Goal: Task Accomplishment & Management: Use online tool/utility

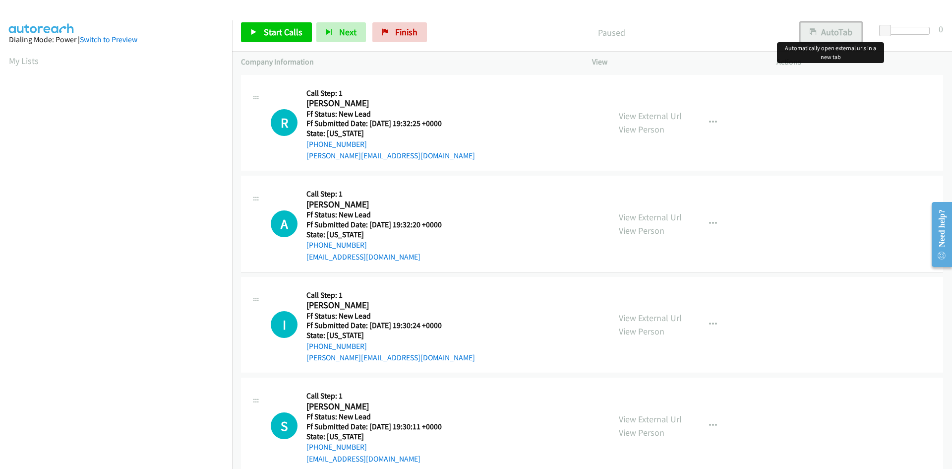
click at [836, 31] on button "AutoTab" at bounding box center [830, 32] width 61 height 20
click at [278, 29] on span "Start Calls" at bounding box center [283, 31] width 39 height 11
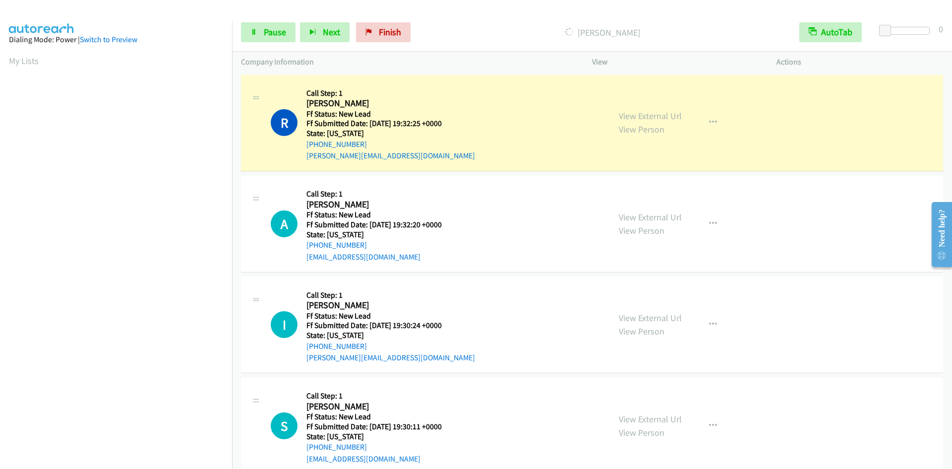
scroll to position [87, 0]
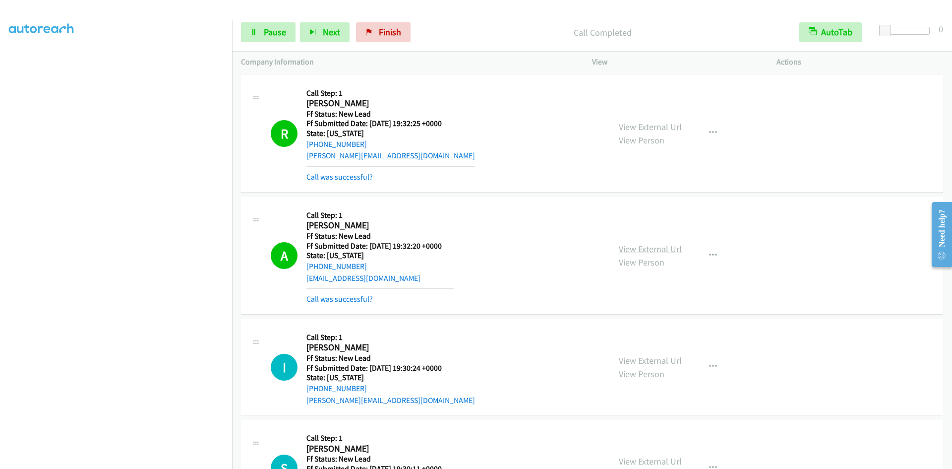
click at [627, 247] on link "View External Url" at bounding box center [650, 248] width 63 height 11
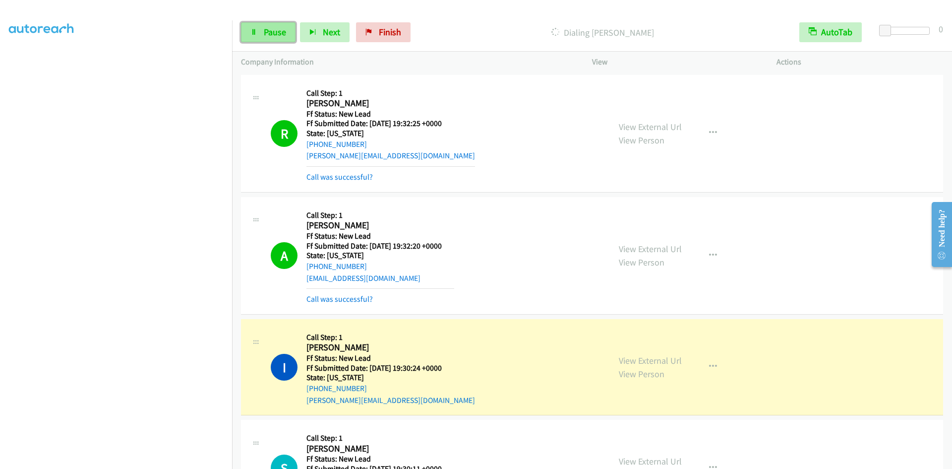
click at [266, 30] on span "Pause" at bounding box center [275, 31] width 22 height 11
click at [334, 295] on link "Call was successful?" at bounding box center [339, 298] width 66 height 9
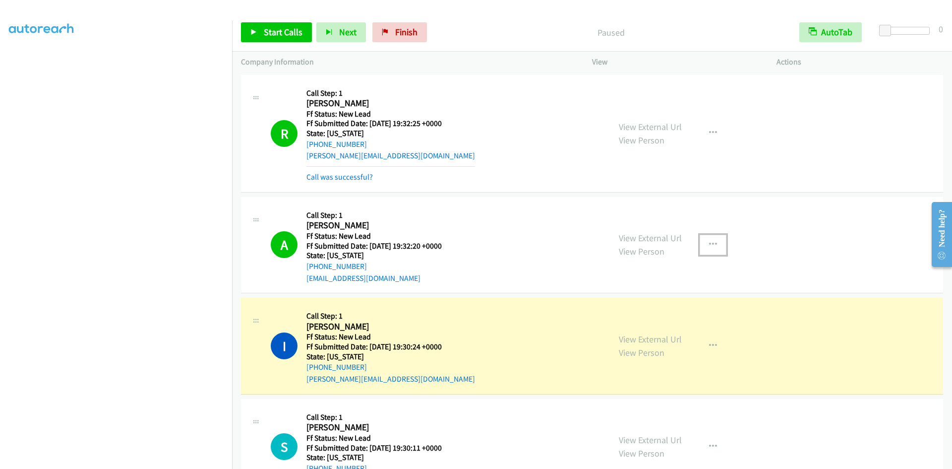
click at [710, 240] on icon "button" at bounding box center [713, 244] width 8 height 8
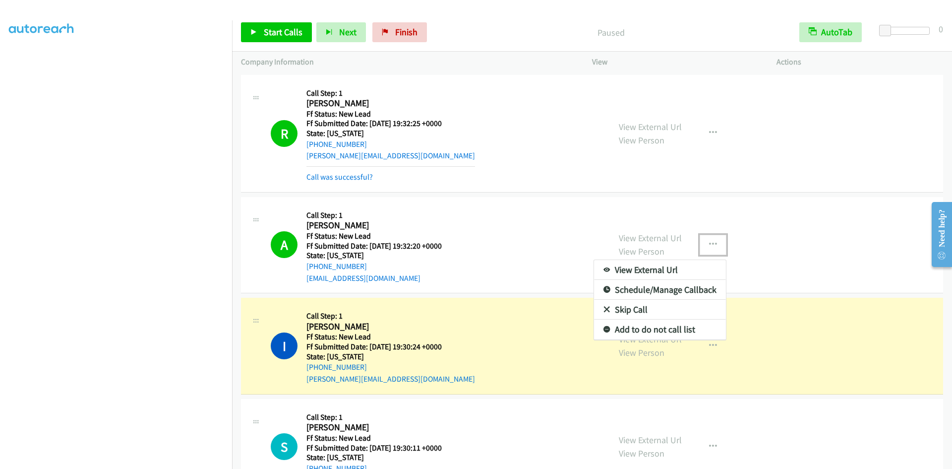
click at [633, 329] on link "Add to do not call list" at bounding box center [660, 329] width 132 height 20
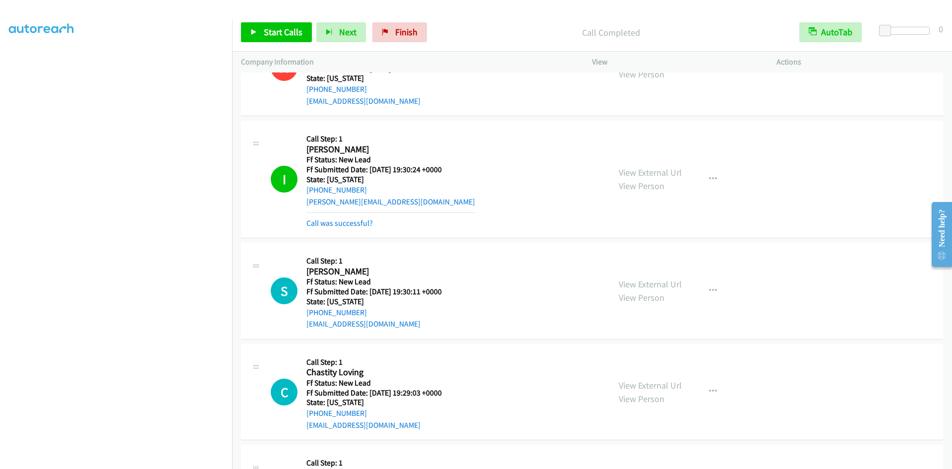
scroll to position [248, 0]
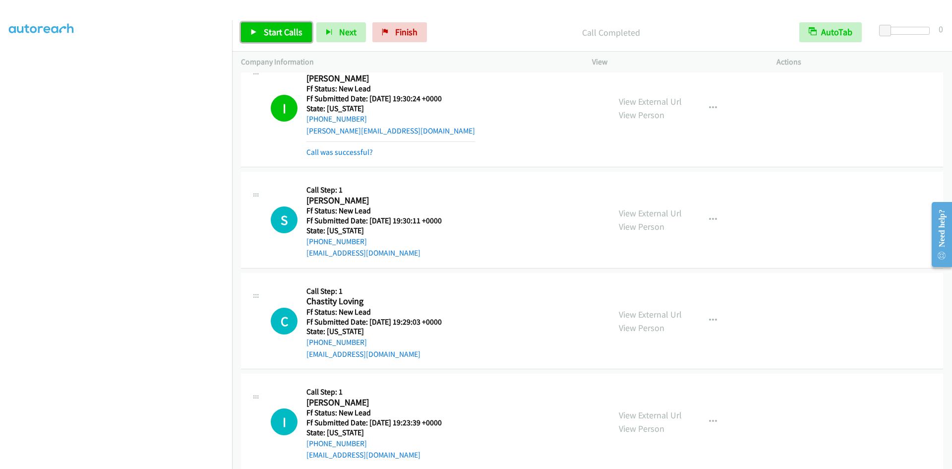
click at [284, 31] on span "Start Calls" at bounding box center [283, 31] width 39 height 11
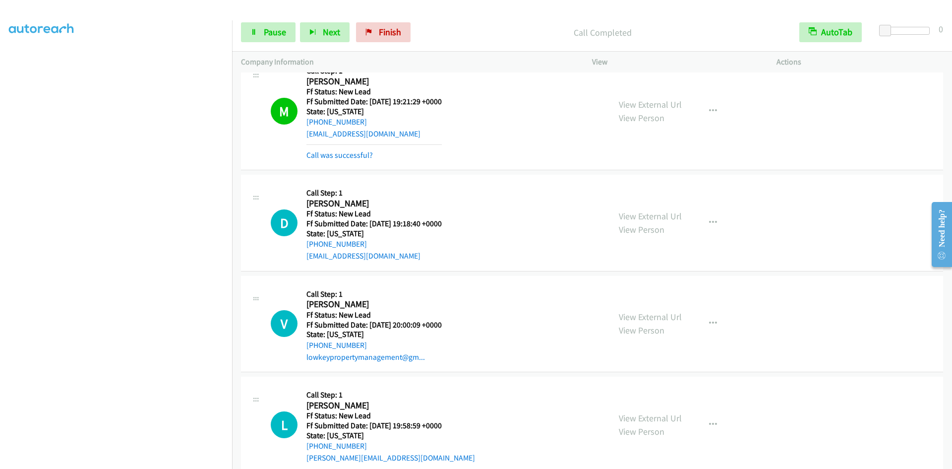
scroll to position [1114, 0]
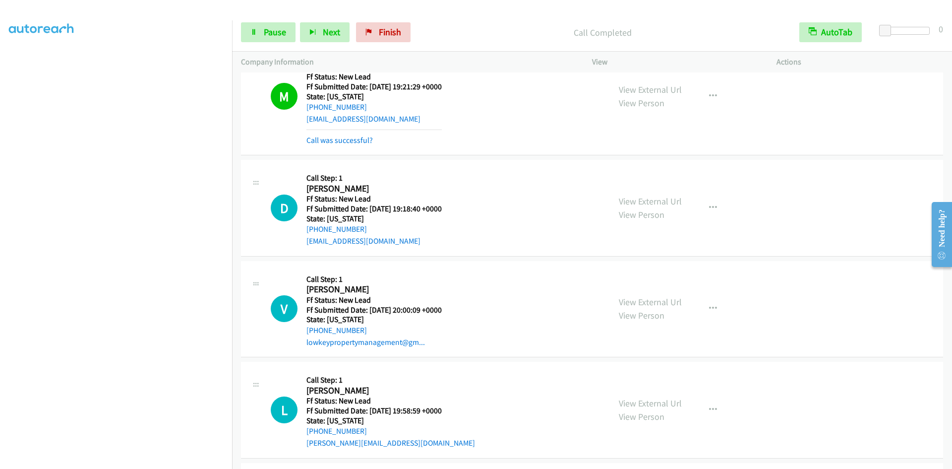
click at [347, 145] on div "Call was successful?" at bounding box center [373, 140] width 135 height 12
click at [347, 140] on link "Call was successful?" at bounding box center [339, 139] width 66 height 9
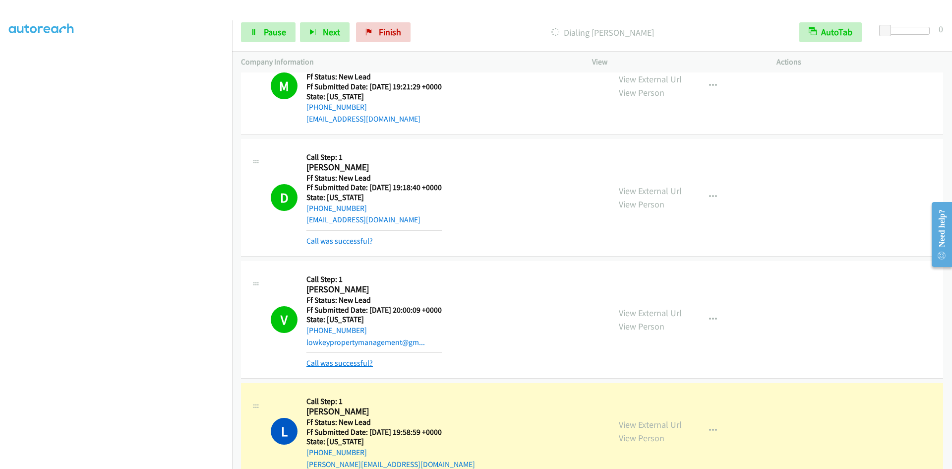
click at [362, 364] on link "Call was successful?" at bounding box center [339, 362] width 66 height 9
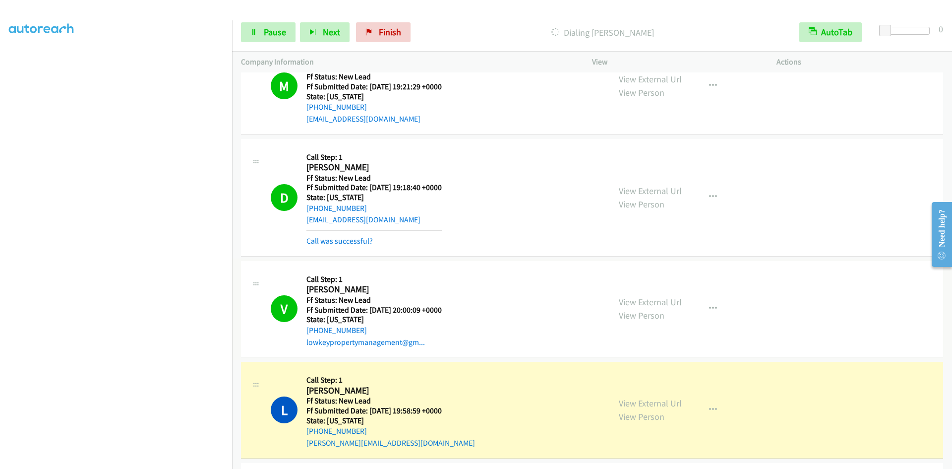
click at [651, 302] on link "View External Url" at bounding box center [650, 301] width 63 height 11
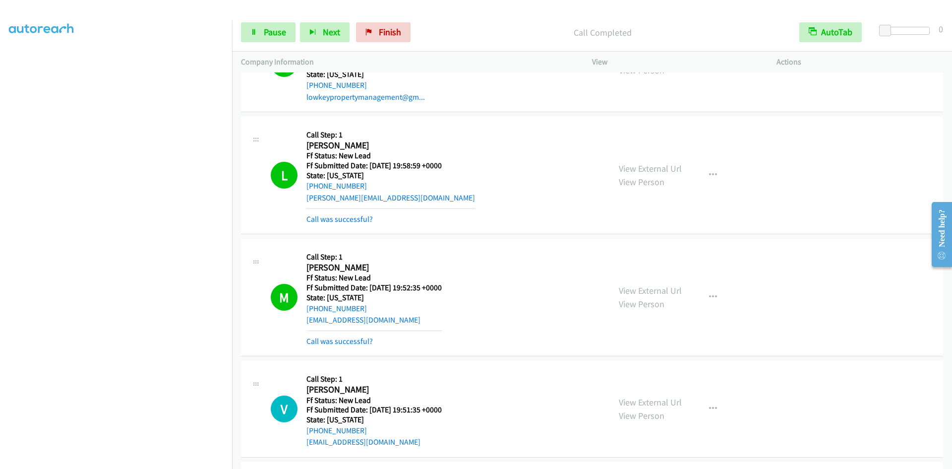
scroll to position [1362, 0]
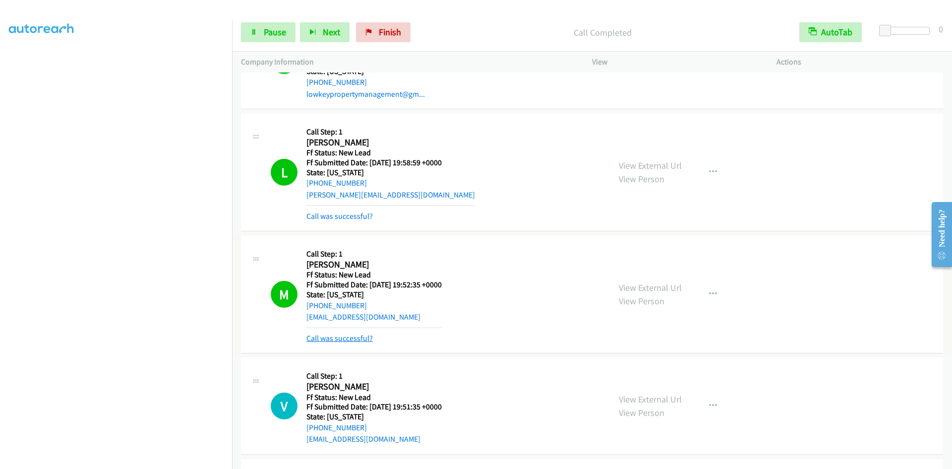
click at [336, 334] on link "Call was successful?" at bounding box center [339, 337] width 66 height 9
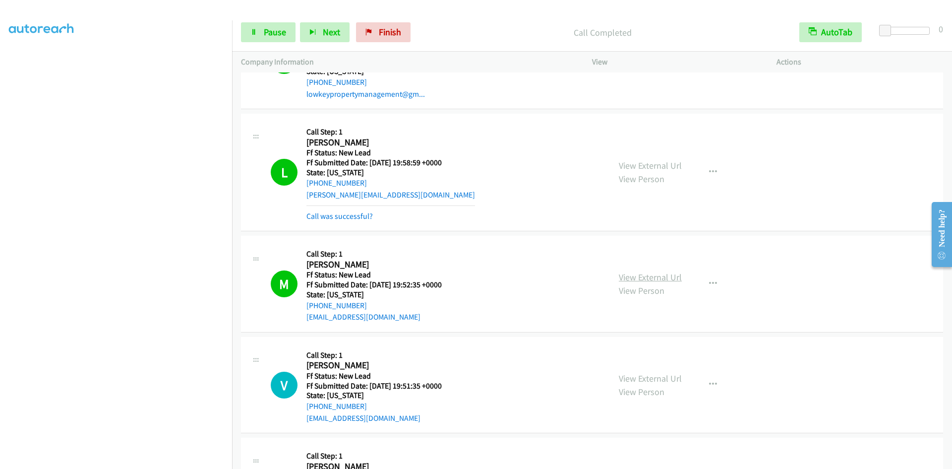
click at [637, 275] on link "View External Url" at bounding box center [650, 276] width 63 height 11
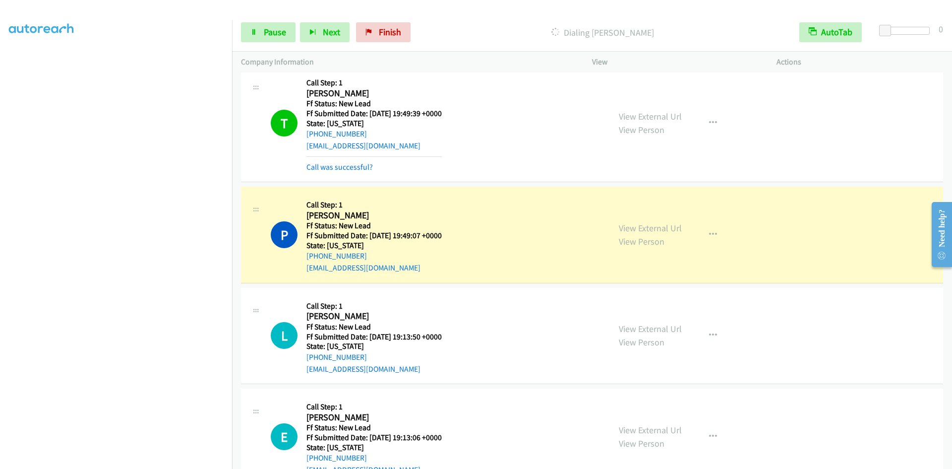
scroll to position [1963, 0]
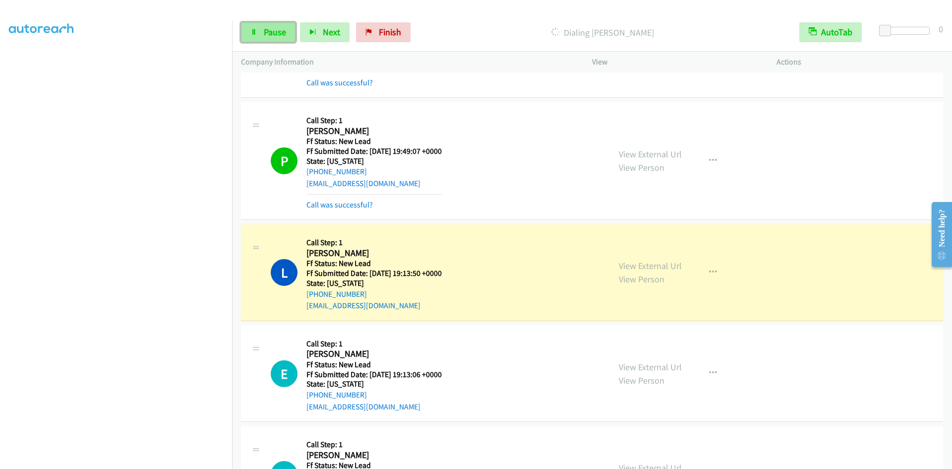
click at [265, 34] on span "Pause" at bounding box center [275, 31] width 22 height 11
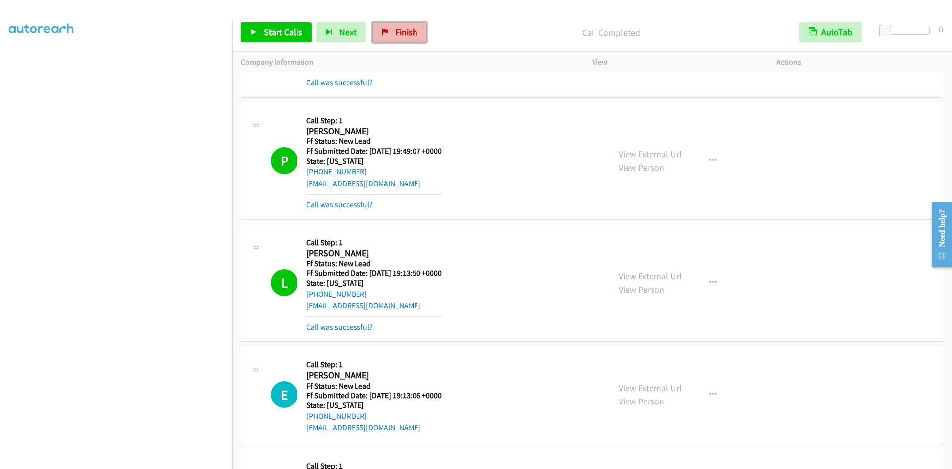
click at [400, 33] on span "Finish" at bounding box center [406, 31] width 22 height 11
